Goal: Task Accomplishment & Management: Use online tool/utility

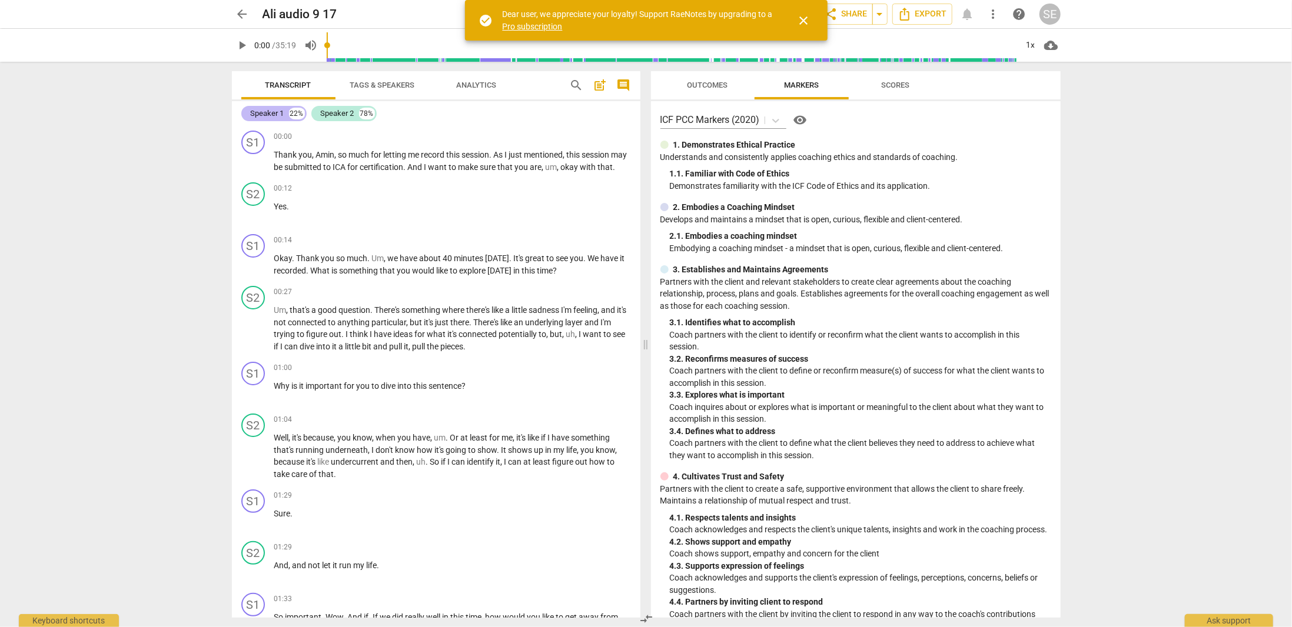
click at [252, 110] on div "Speaker 1" at bounding box center [268, 114] width 34 height 12
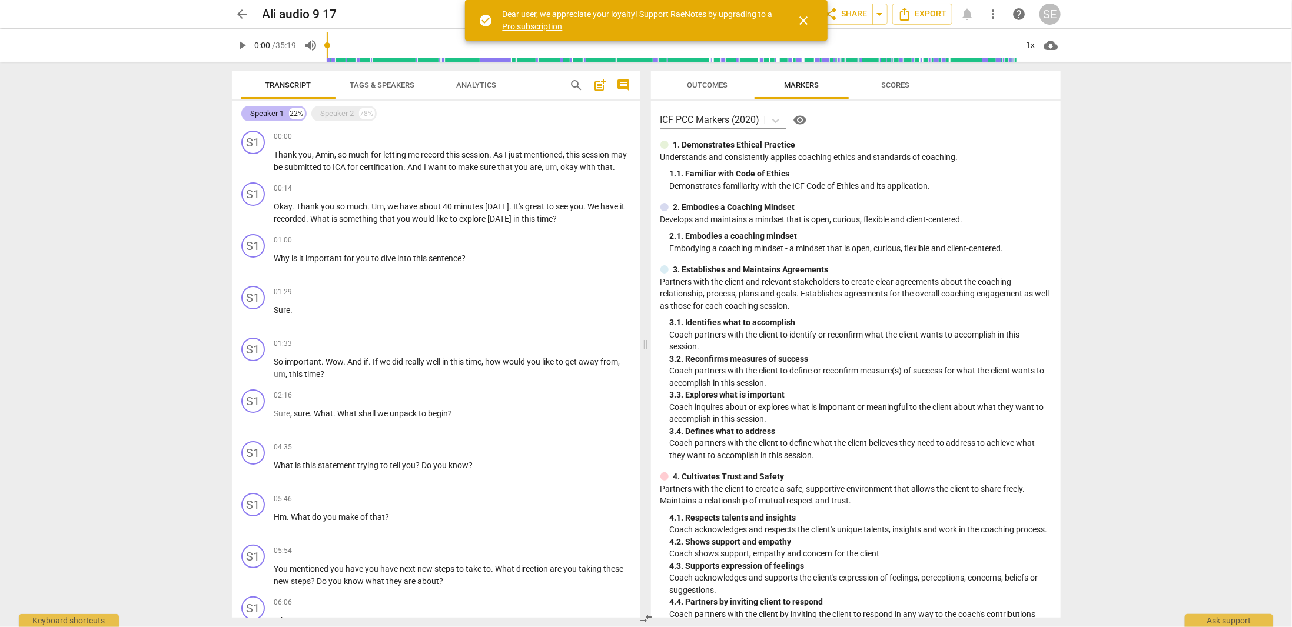
click at [252, 110] on div "Speaker 1" at bounding box center [268, 114] width 34 height 12
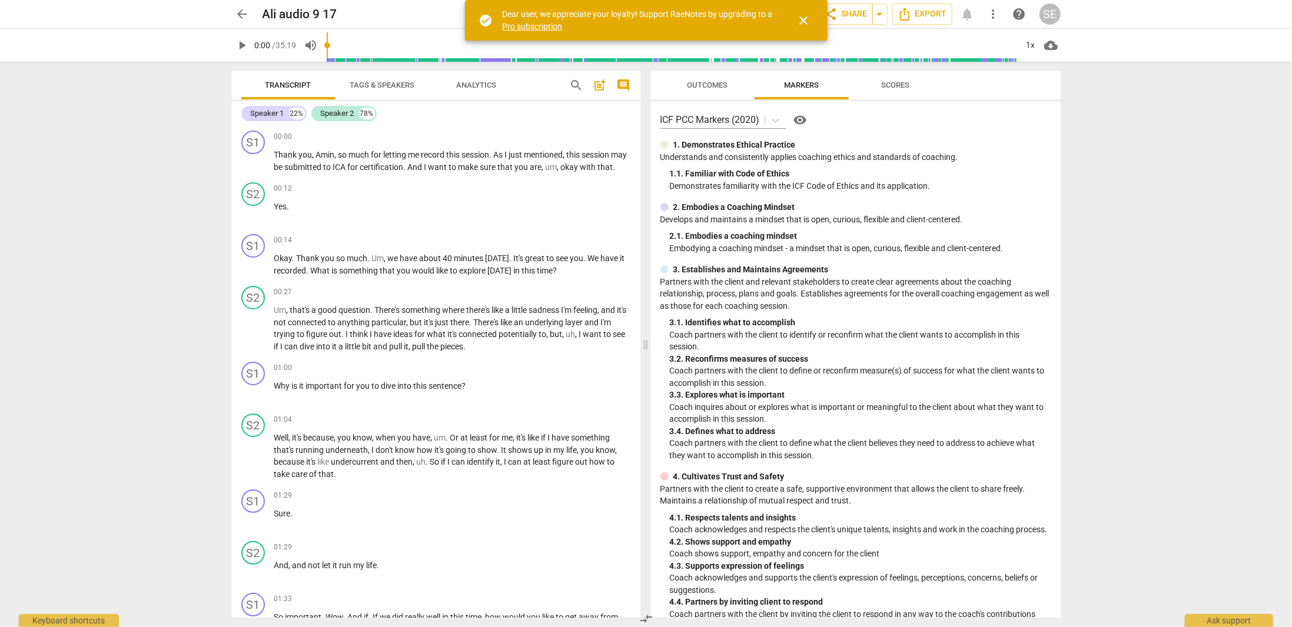
click at [370, 82] on span "Tags & Speakers" at bounding box center [382, 85] width 65 height 9
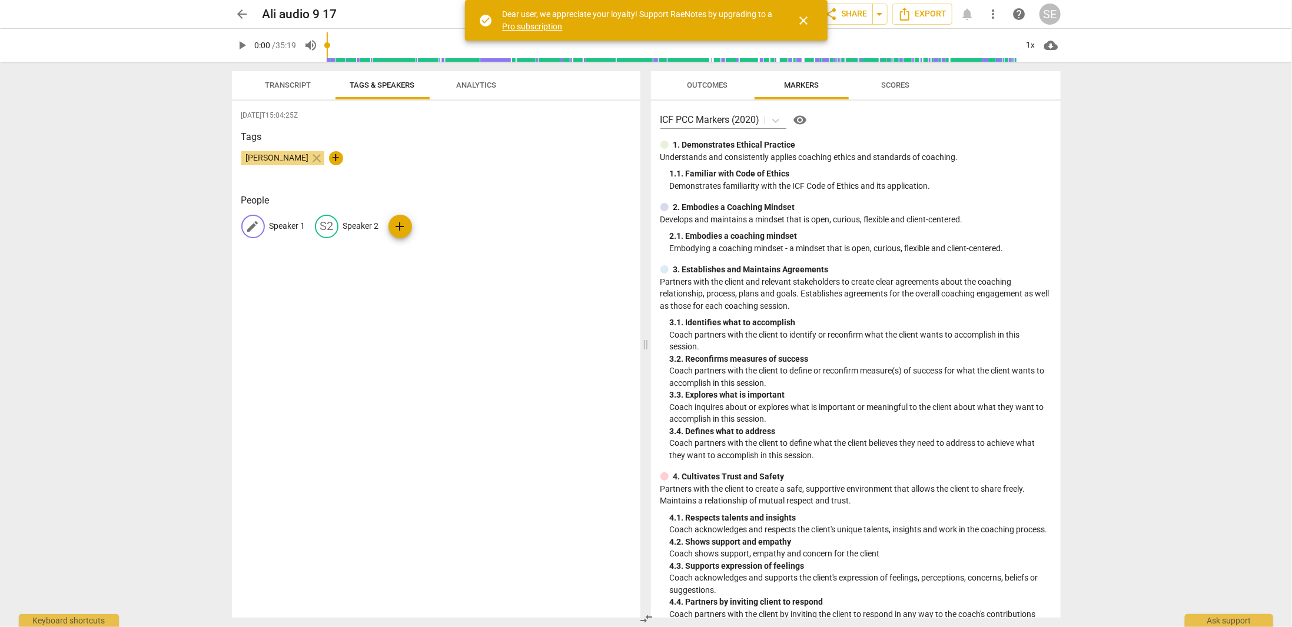
click at [281, 230] on p "Speaker 1" at bounding box center [288, 226] width 36 height 12
click at [265, 359] on div "[DATE]T15:04:25Z Tags [PERSON_NAME] close + People edit Speaker 1 delete S2 Spe…" at bounding box center [436, 359] width 408 height 517
click at [295, 94] on button "Transcript" at bounding box center [288, 85] width 94 height 28
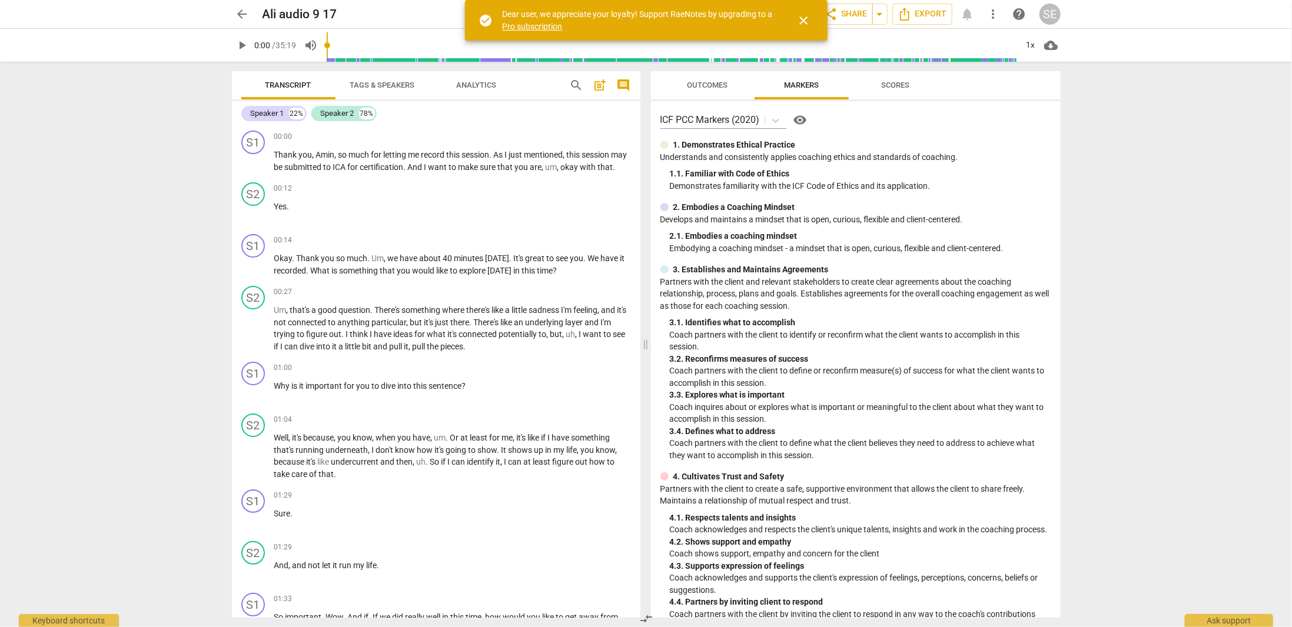
click at [361, 96] on button "Tags & Speakers" at bounding box center [382, 85] width 94 height 28
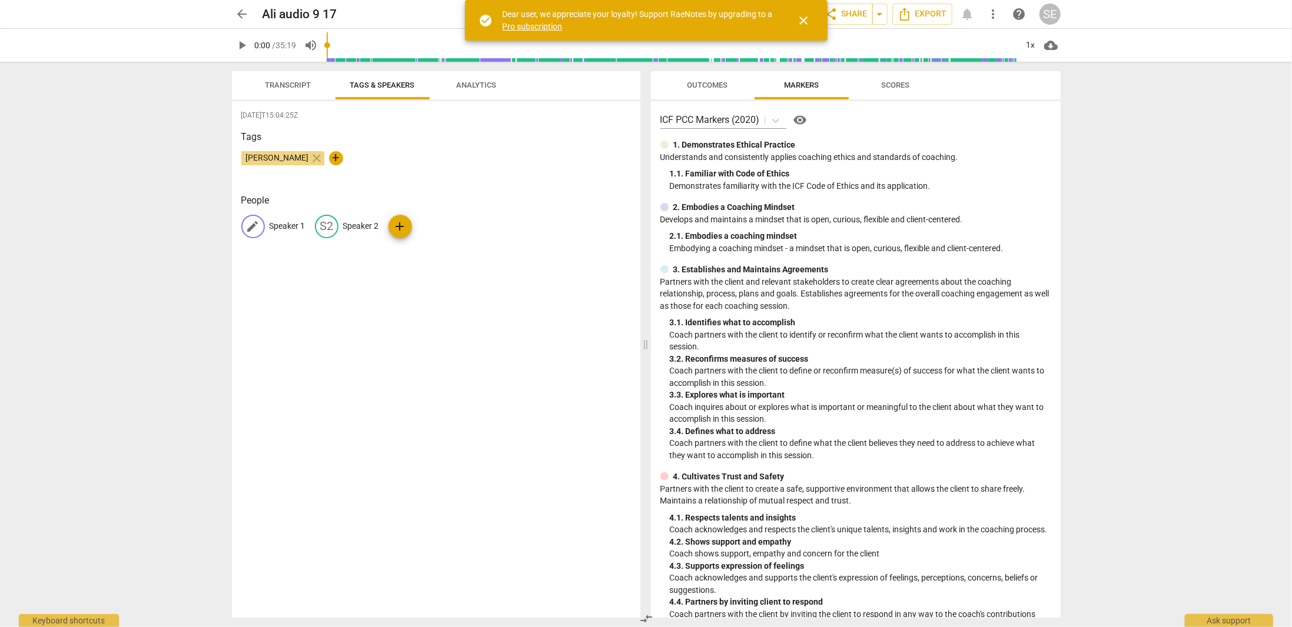
click at [277, 232] on div "edit Speaker 1" at bounding box center [273, 227] width 64 height 24
type input "[PERSON_NAME]"
click at [432, 226] on p "Speaker 2" at bounding box center [438, 226] width 36 height 12
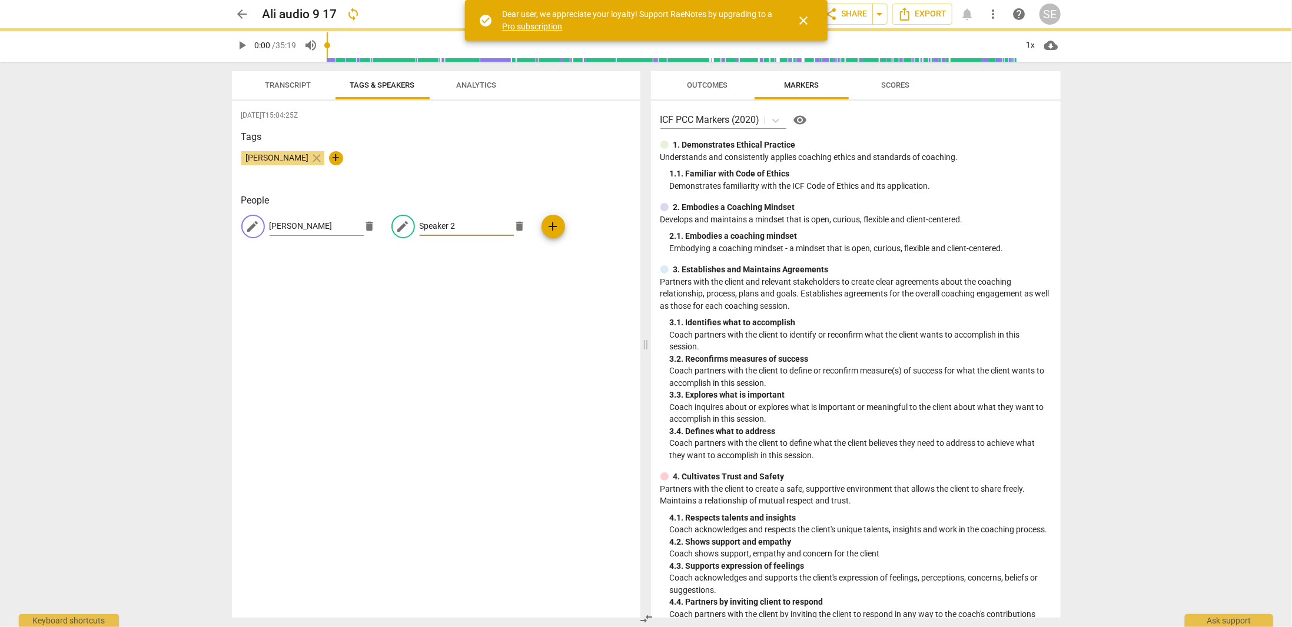
click at [428, 226] on div "edit Speaker 2 delete" at bounding box center [461, 227] width 141 height 24
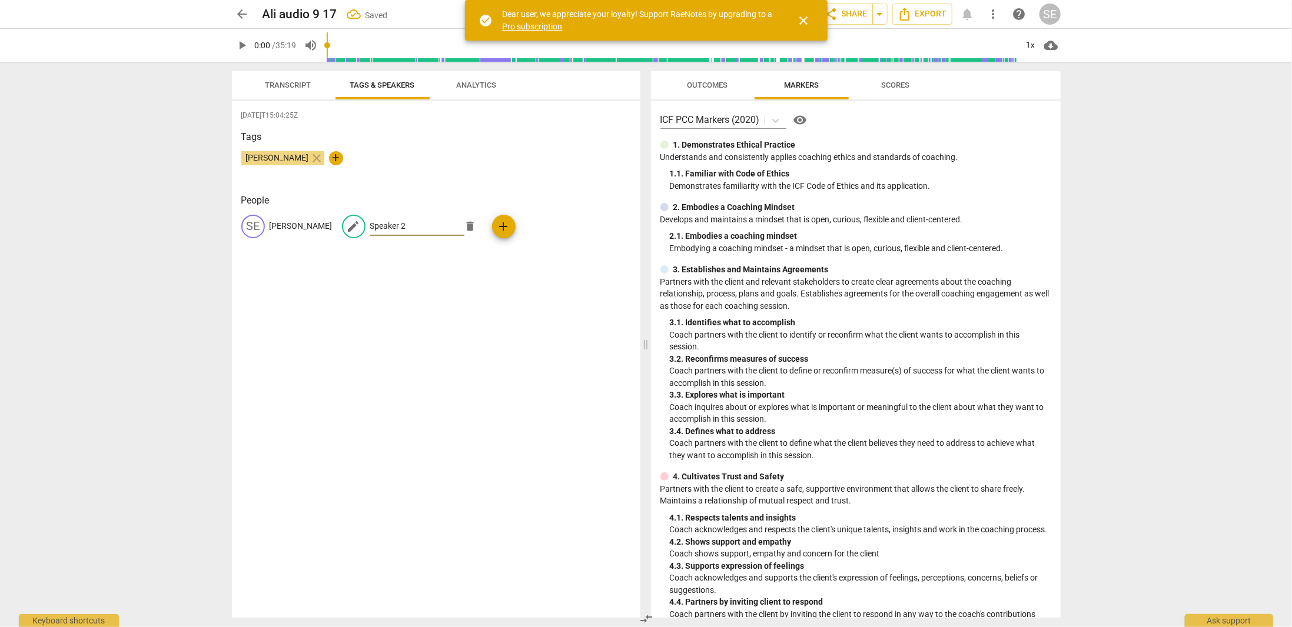
click at [370, 227] on input "Speaker 2" at bounding box center [417, 226] width 94 height 19
type input "c"
type input "Client"
click at [295, 304] on div "[DATE]T15:04:25Z Tags Selin Erdem close + People [PERSON_NAME] edit Client dele…" at bounding box center [436, 359] width 408 height 517
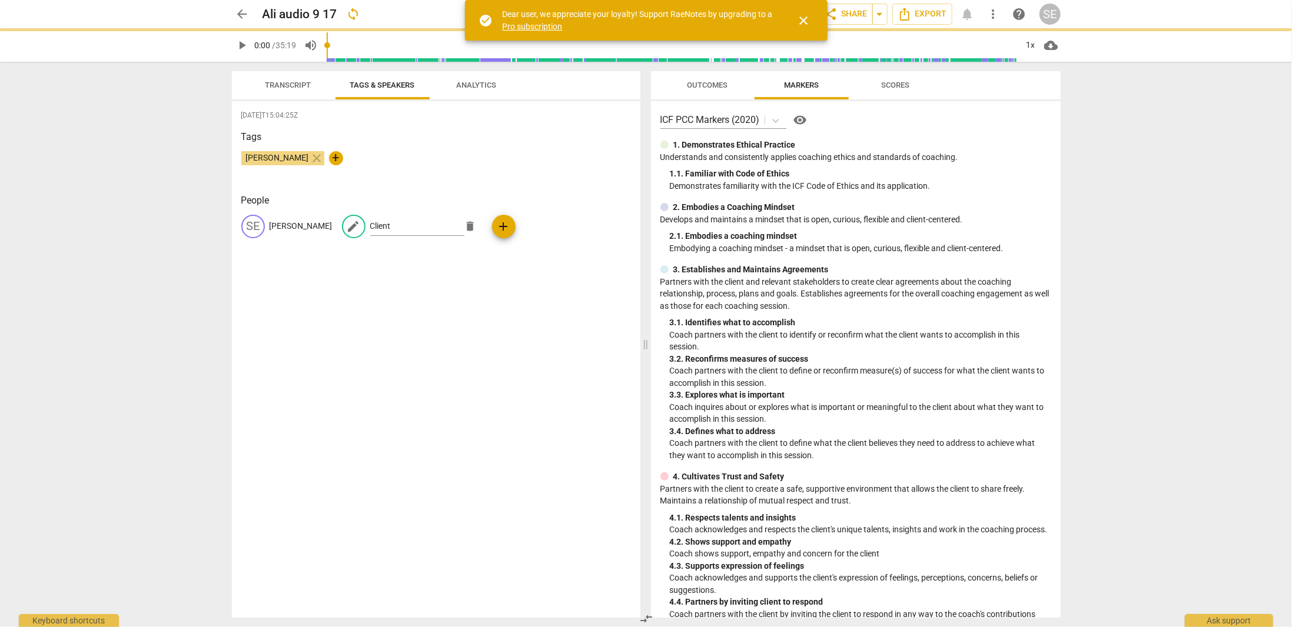
click at [283, 228] on p "[PERSON_NAME]" at bounding box center [301, 226] width 63 height 12
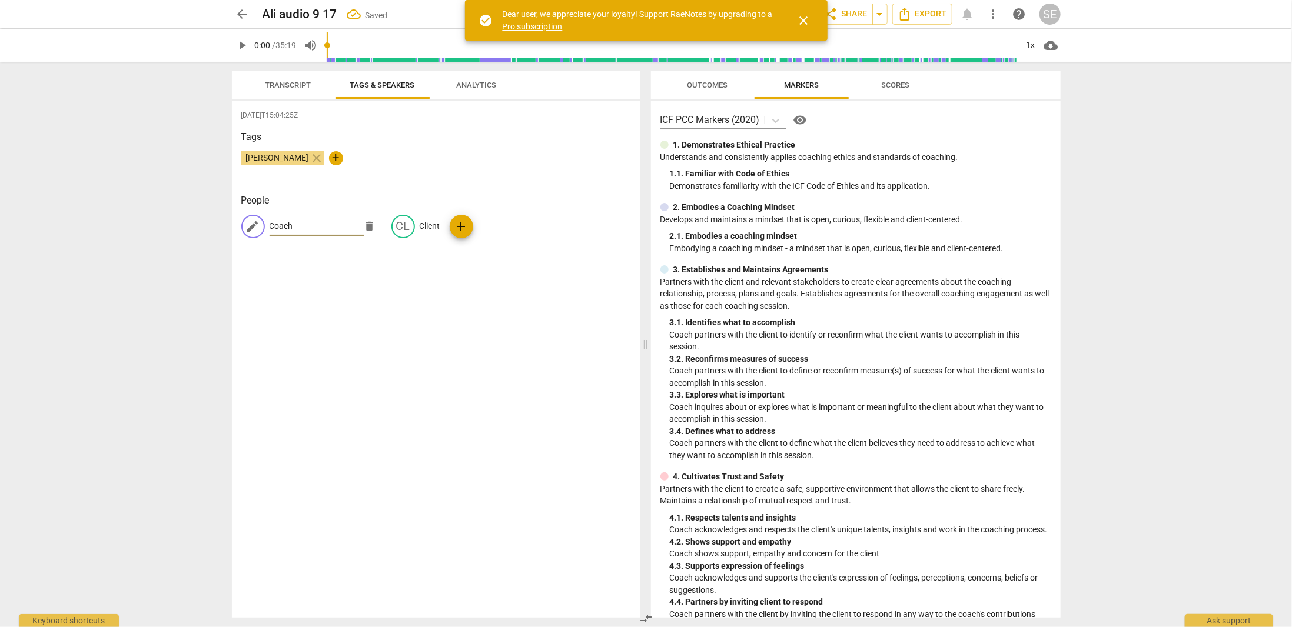
type input "Coach"
click at [301, 85] on span "Transcript" at bounding box center [288, 85] width 46 height 9
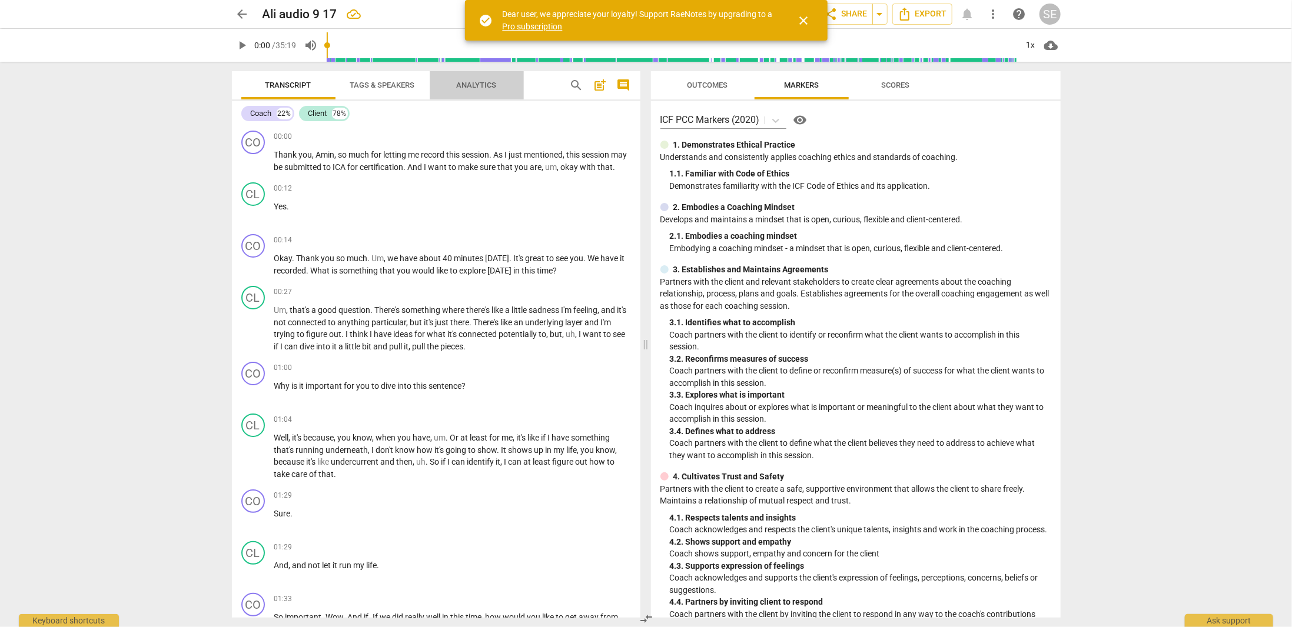
click at [495, 89] on span "Analytics" at bounding box center [477, 85] width 40 height 9
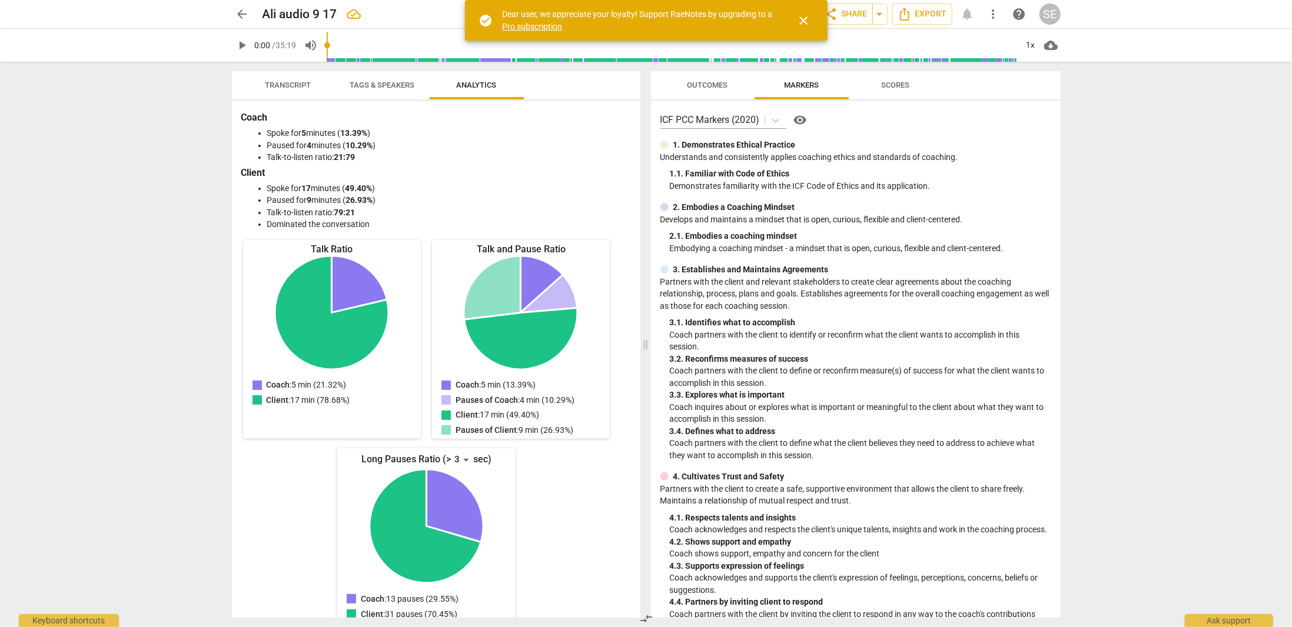
click at [308, 88] on span "Transcript" at bounding box center [288, 85] width 46 height 9
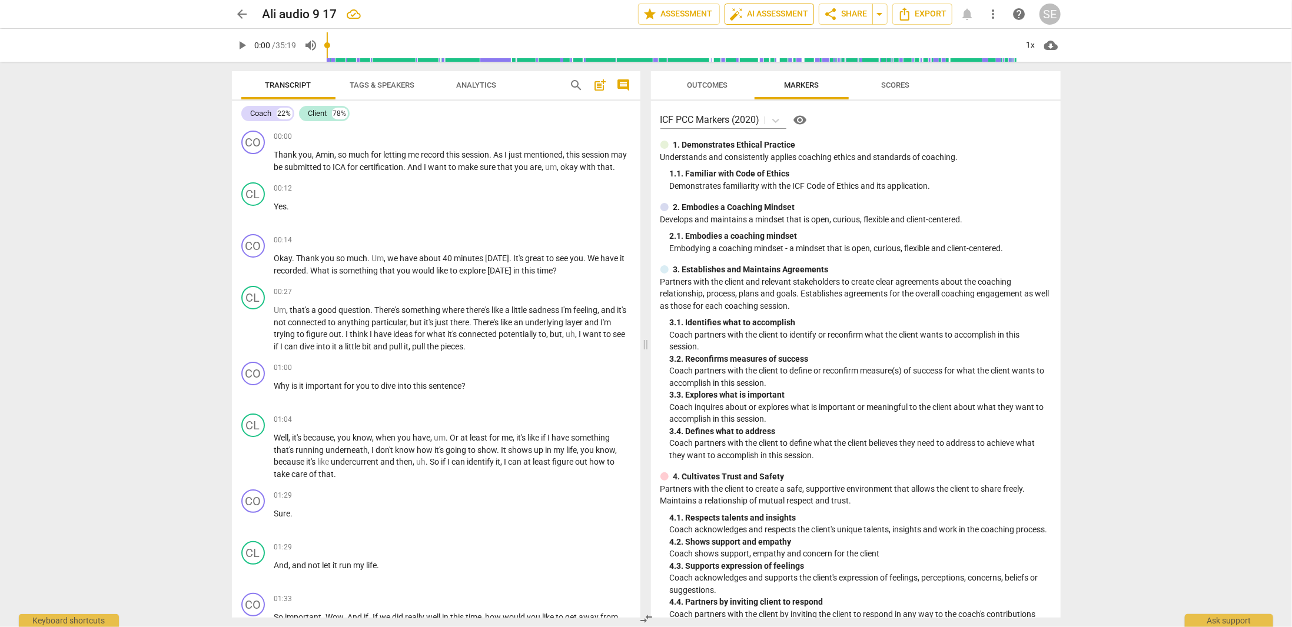
click at [780, 6] on button "auto_fix_high AI Assessment" at bounding box center [768, 14] width 89 height 21
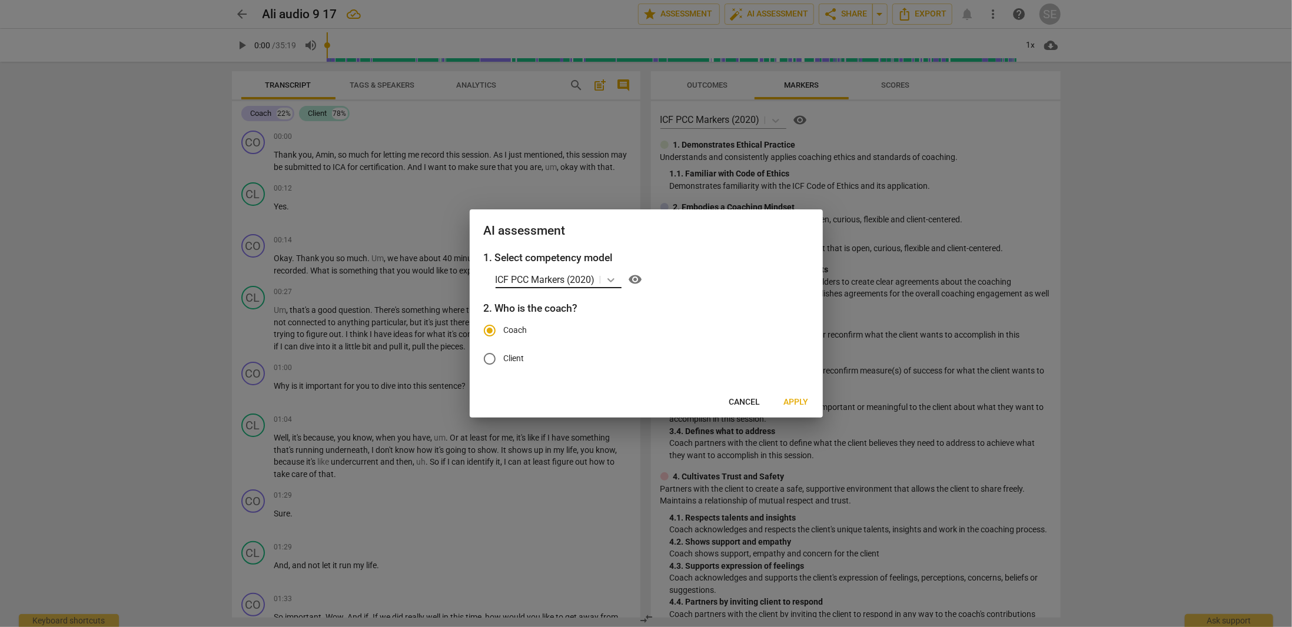
click at [621, 277] on div at bounding box center [610, 279] width 21 height 17
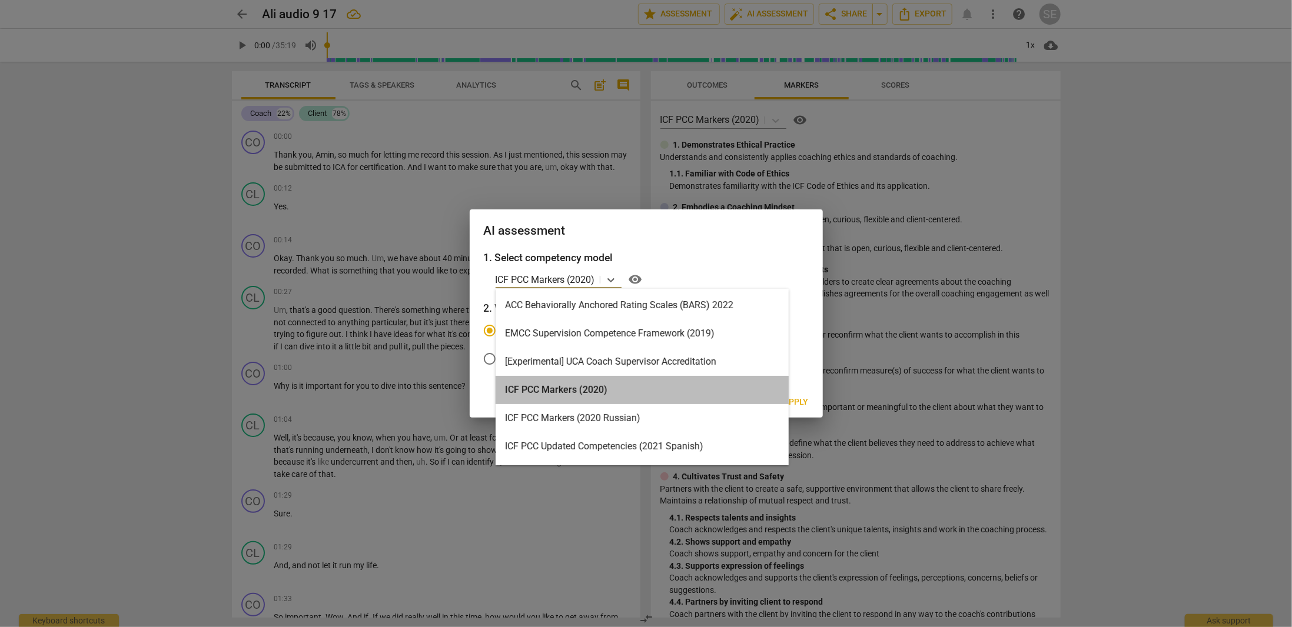
click at [610, 394] on div "ICF PCC Markers (2020)" at bounding box center [641, 390] width 293 height 28
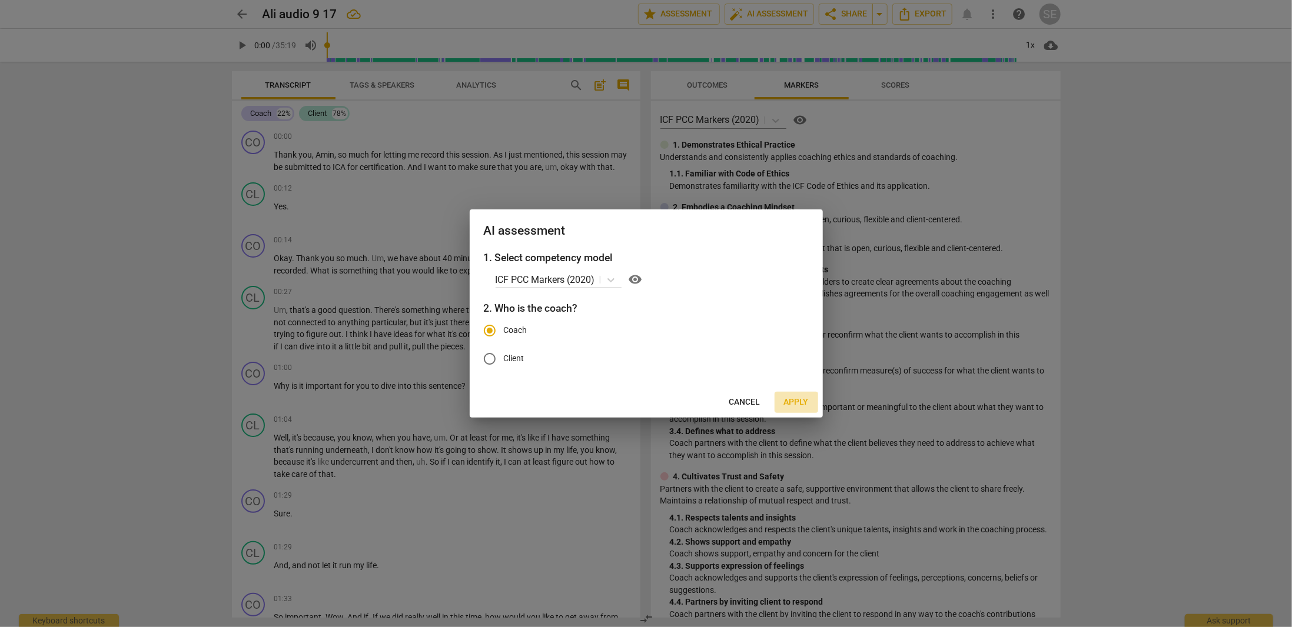
click at [804, 402] on span "Apply" at bounding box center [796, 403] width 25 height 12
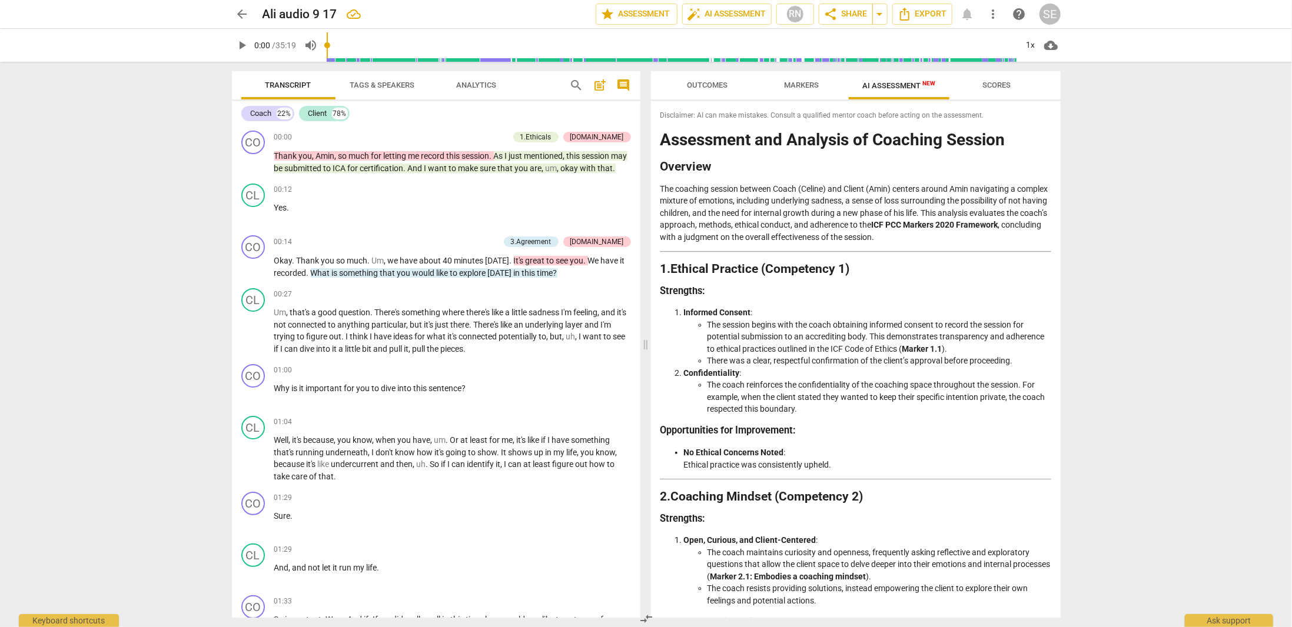
click at [984, 88] on span "Scores" at bounding box center [997, 85] width 28 height 9
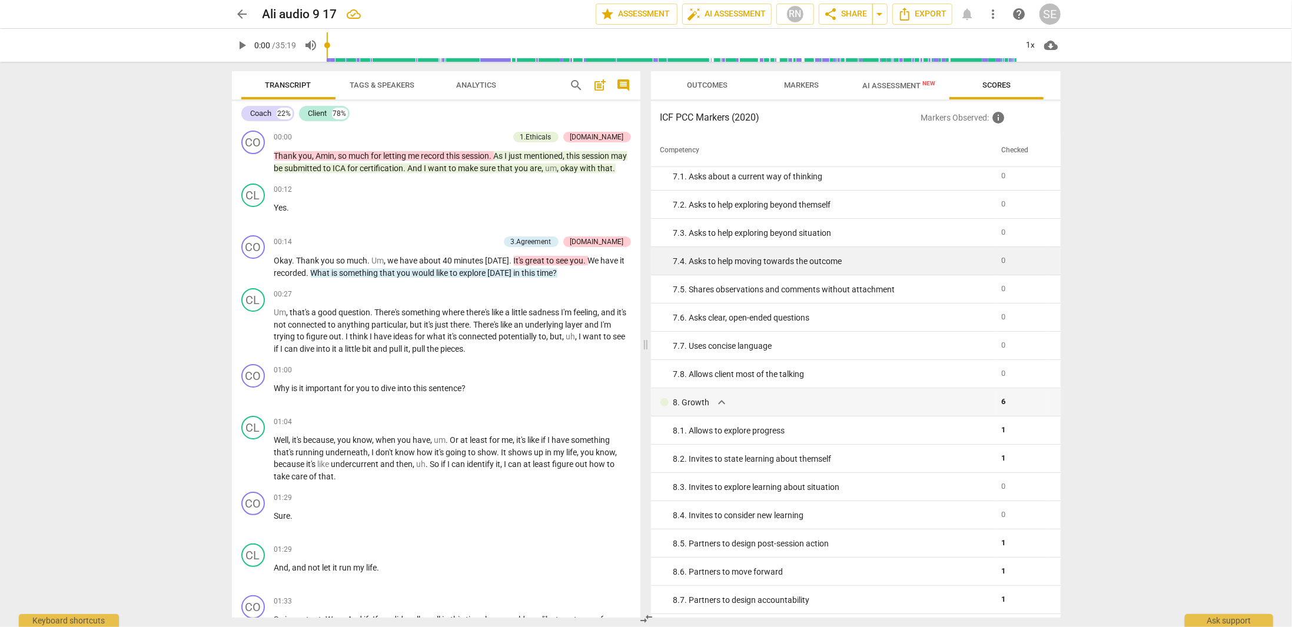
scroll to position [877, 0]
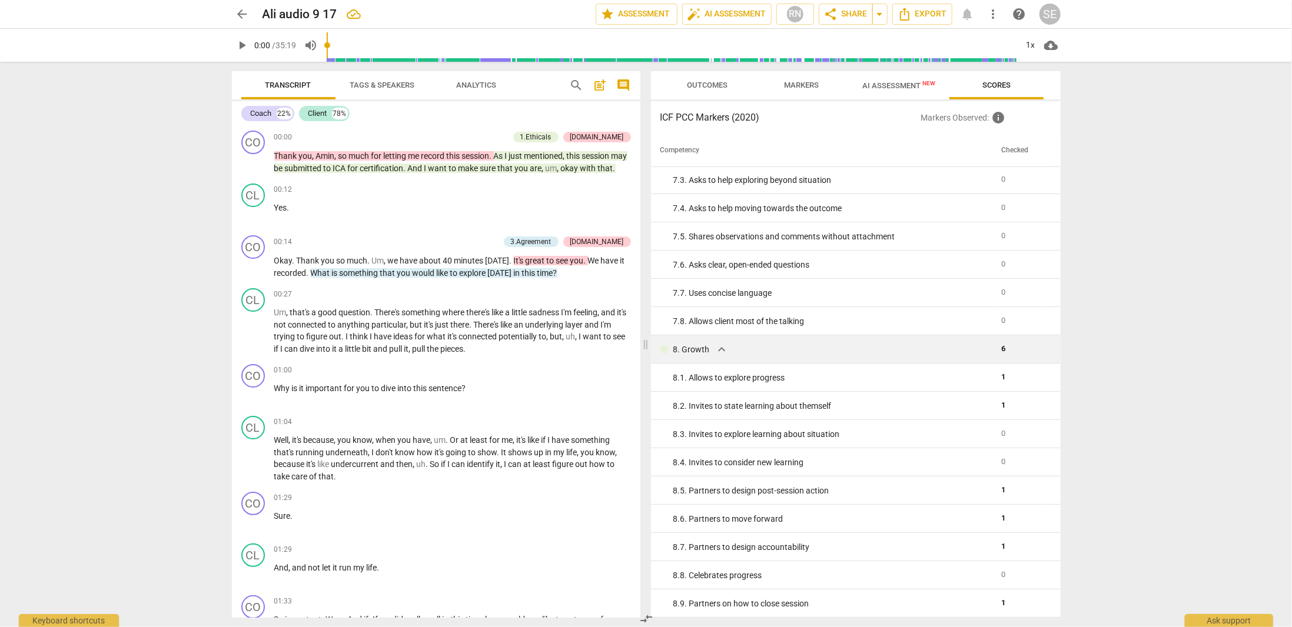
click at [719, 352] on span "expand_more" at bounding box center [721, 349] width 14 height 14
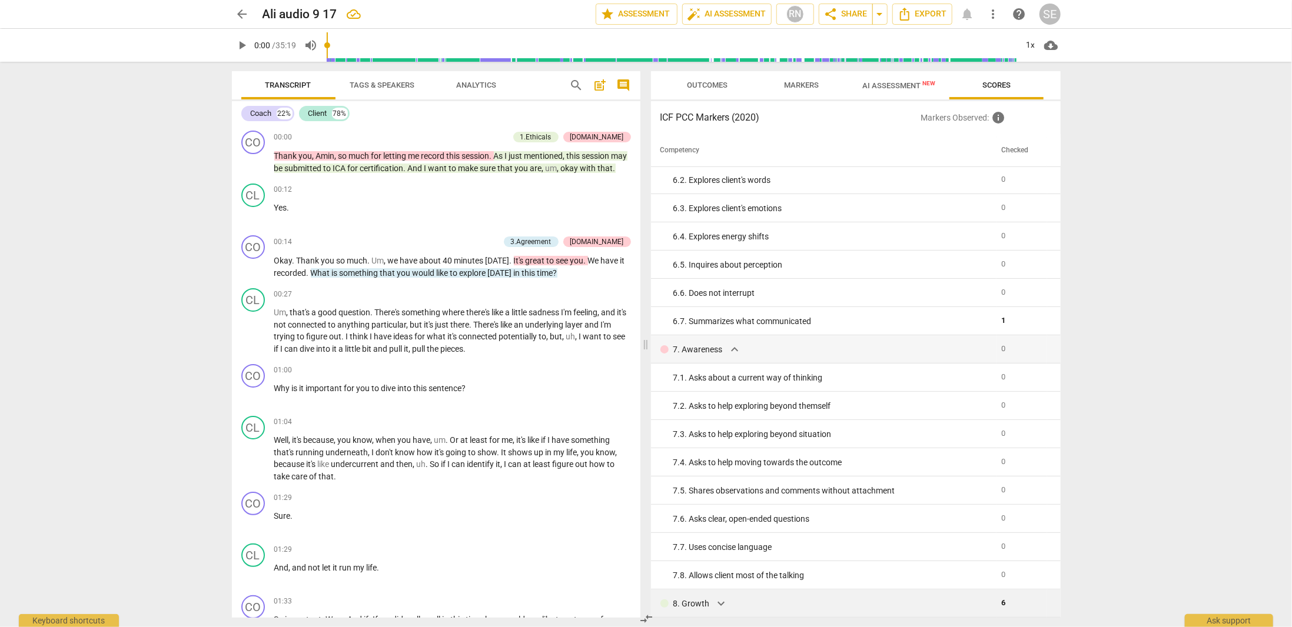
scroll to position [623, 0]
click at [730, 349] on span "expand_more" at bounding box center [734, 349] width 14 height 14
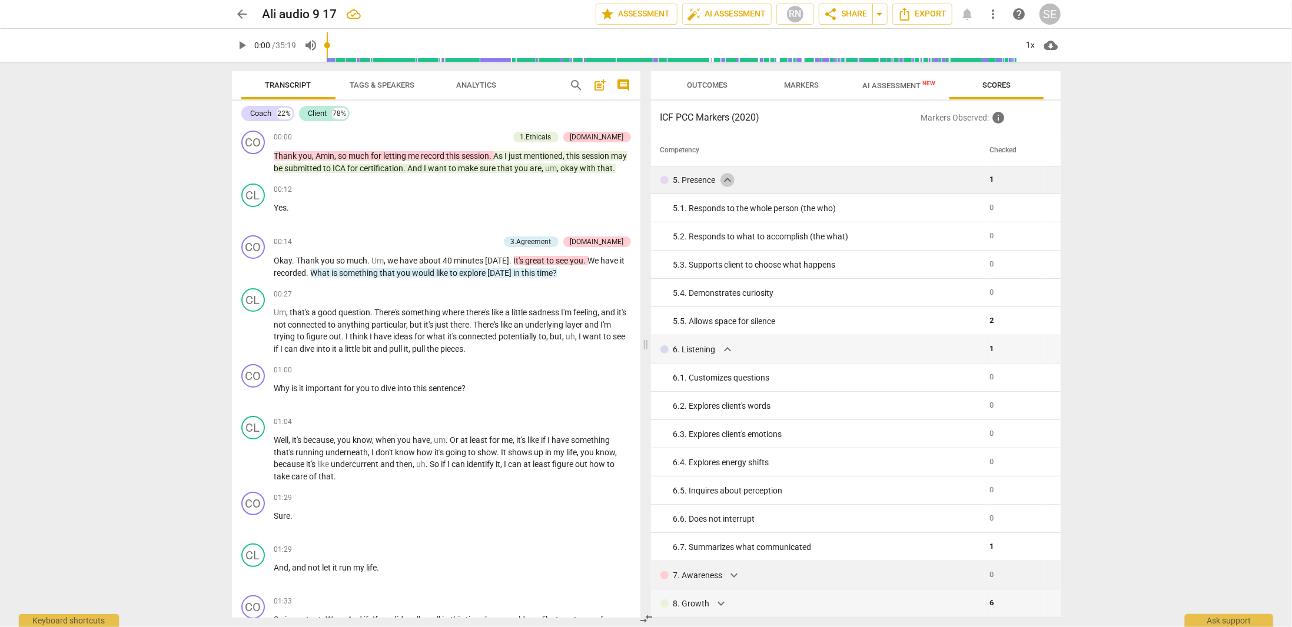
click at [728, 175] on span "expand_more" at bounding box center [727, 180] width 14 height 14
click at [713, 181] on span "expand_more" at bounding box center [713, 180] width 14 height 14
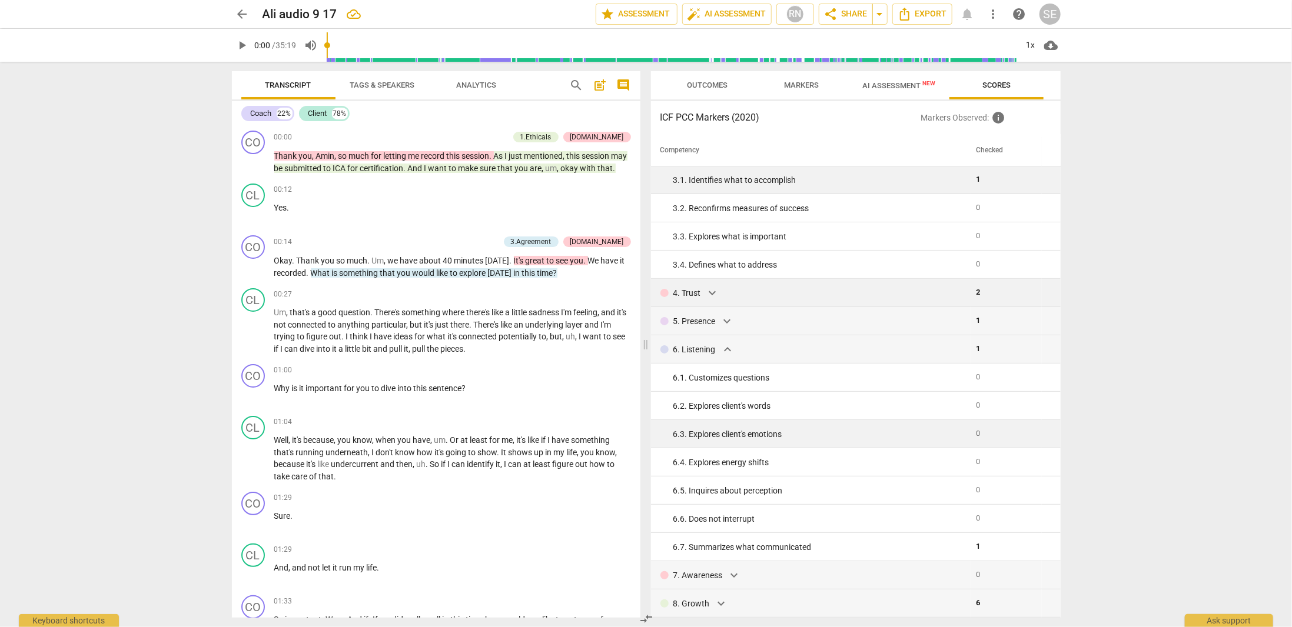
scroll to position [0, 0]
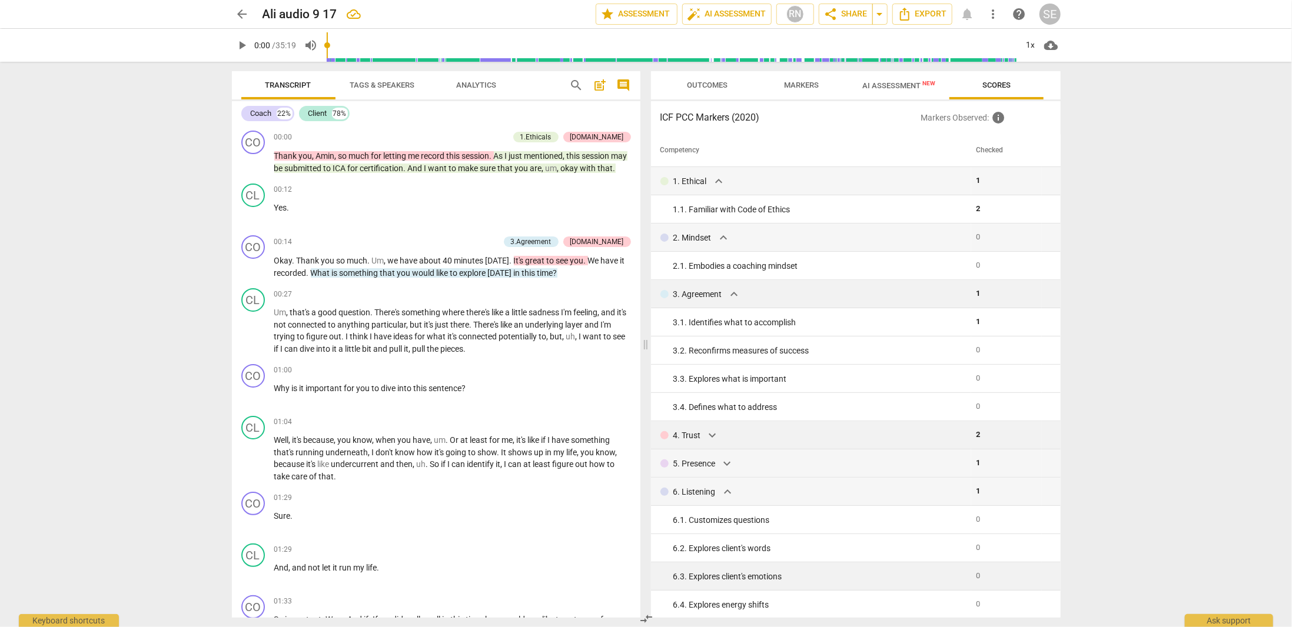
click at [733, 294] on span "expand_more" at bounding box center [734, 294] width 14 height 14
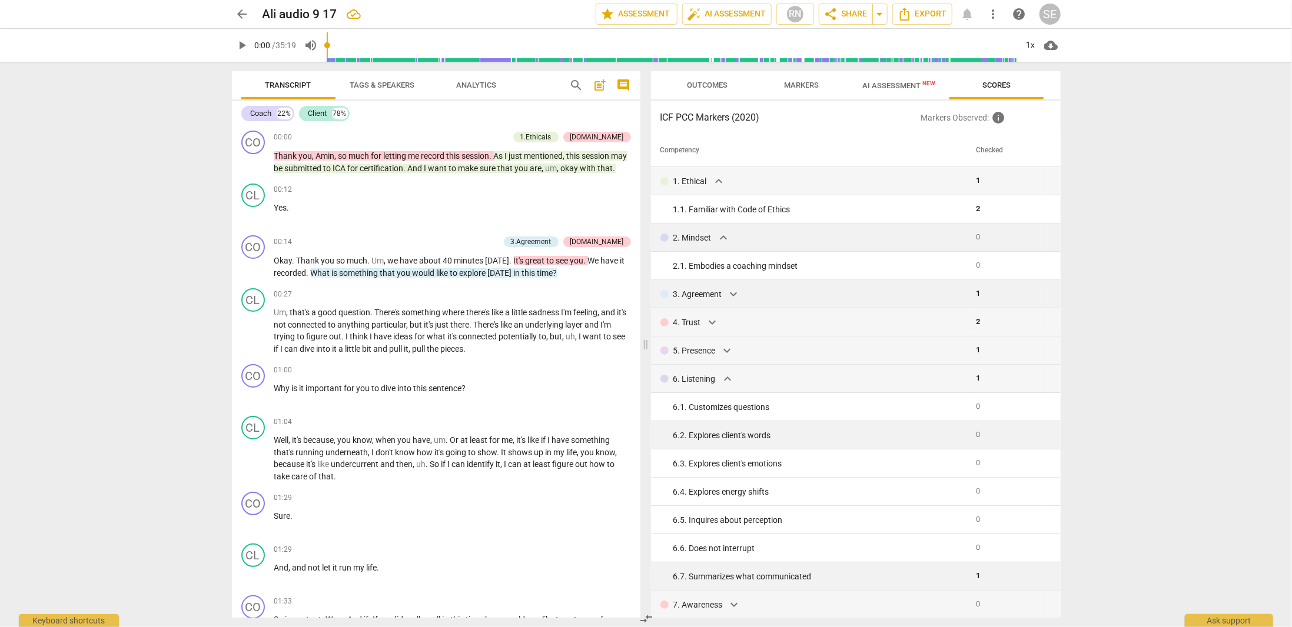
click at [726, 239] on span "expand_more" at bounding box center [723, 238] width 14 height 14
click at [714, 184] on span "expand_more" at bounding box center [718, 181] width 14 height 14
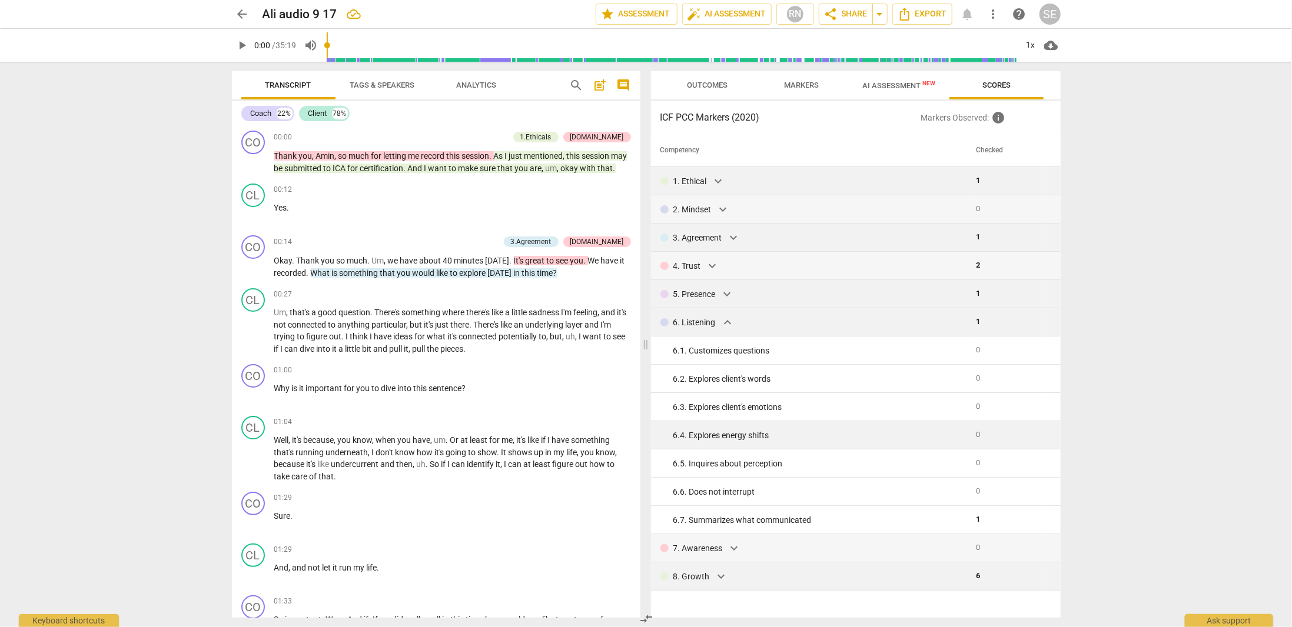
click at [731, 322] on span "expand_more" at bounding box center [727, 322] width 14 height 14
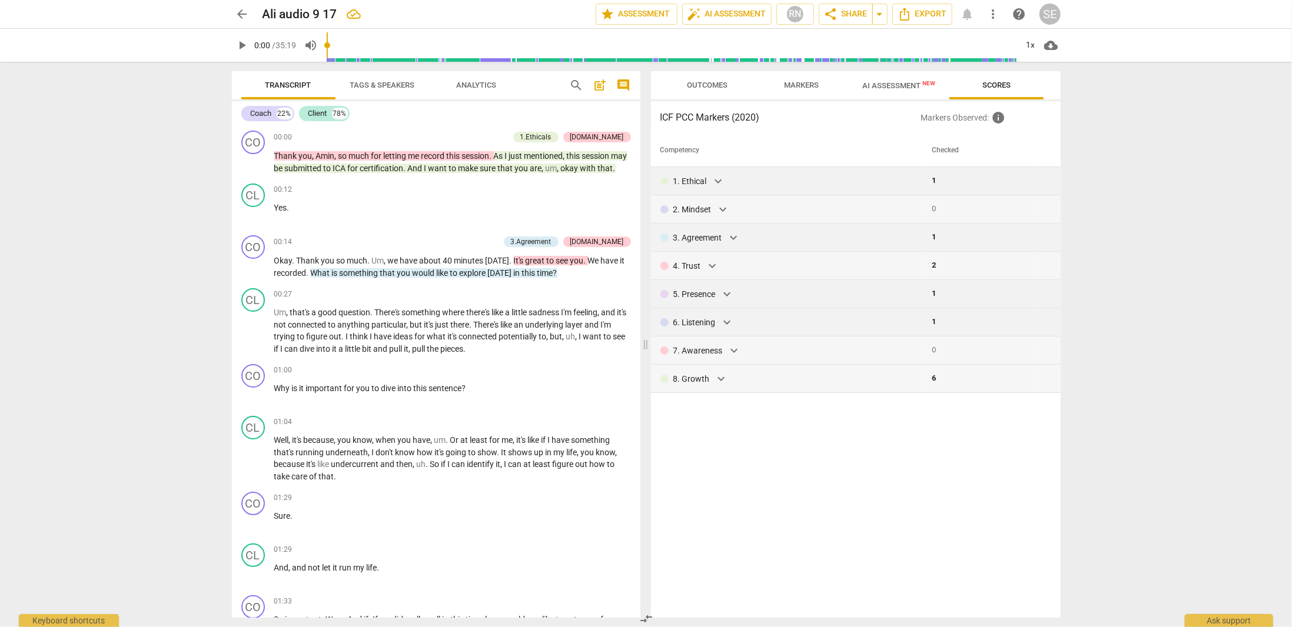
click at [1168, 311] on div "arrow_back Ali audio 9 17 edit star Assessment auto_fix_high AI Assessment RN s…" at bounding box center [646, 313] width 1292 height 627
click at [936, 84] on span "AI Assessment New" at bounding box center [899, 85] width 101 height 18
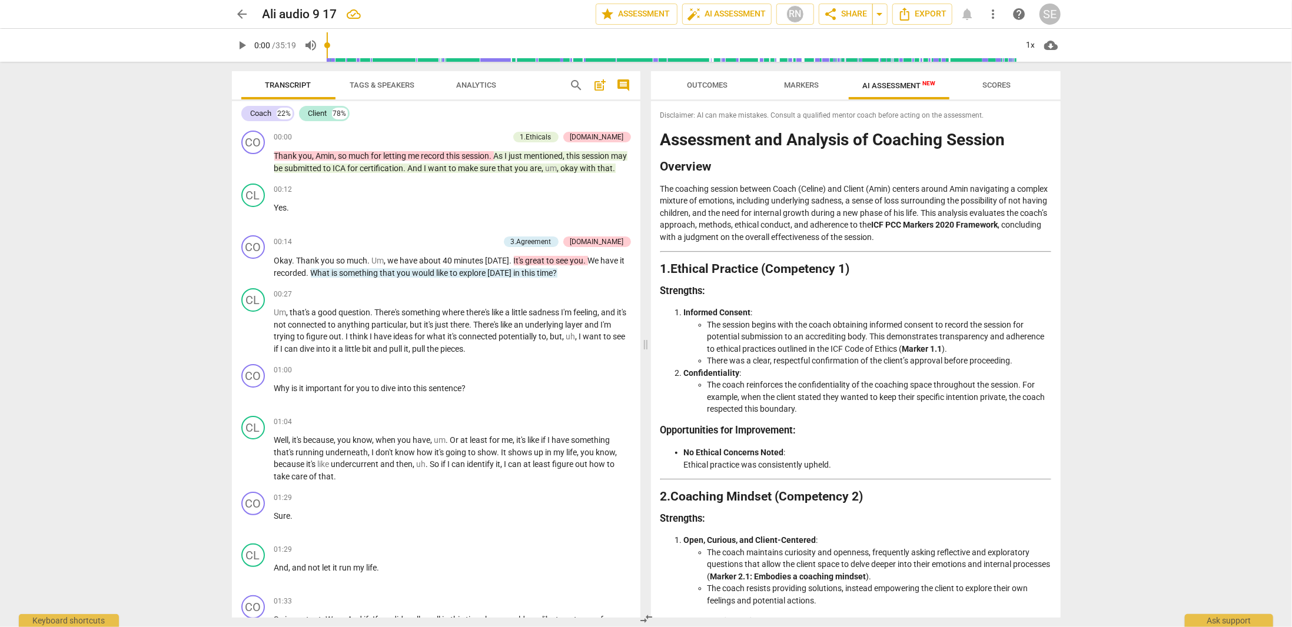
drag, startPoint x: 801, startPoint y: 158, endPoint x: 912, endPoint y: 156, distance: 110.7
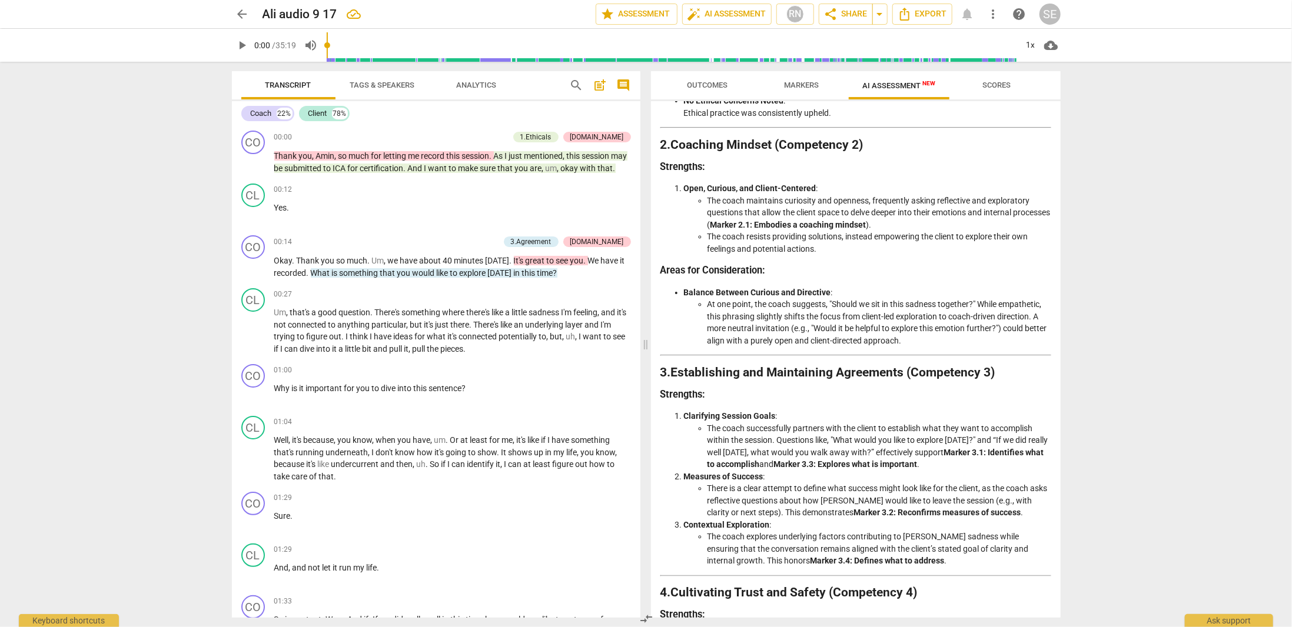
scroll to position [353, 0]
